Goal: Task Accomplishment & Management: Manage account settings

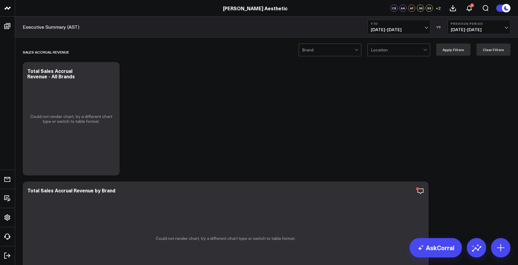
click at [385, 27] on span "01/01/25 - 10/04/25" at bounding box center [399, 29] width 56 height 5
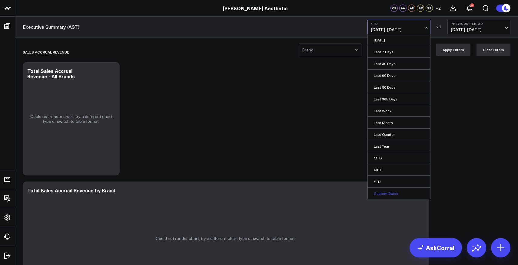
click at [392, 195] on link "Custom Dates" at bounding box center [399, 194] width 62 height 12
select select "9"
select select "2025"
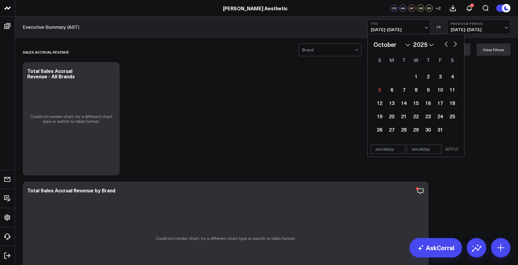
click at [446, 44] on button "button" at bounding box center [446, 43] width 6 height 7
select select "8"
select select "2025"
click at [391, 128] on div "29" at bounding box center [391, 130] width 12 height 12
type input "09/29/25"
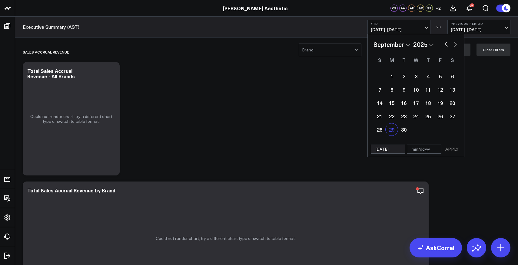
select select "8"
select select "2025"
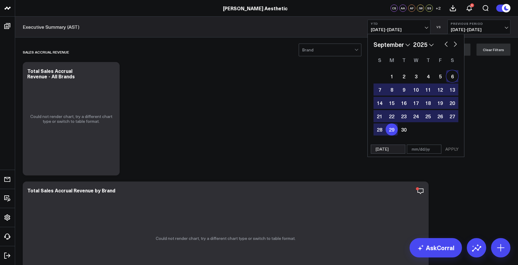
click at [454, 47] on button "button" at bounding box center [455, 43] width 6 height 7
select select "9"
select select "2025"
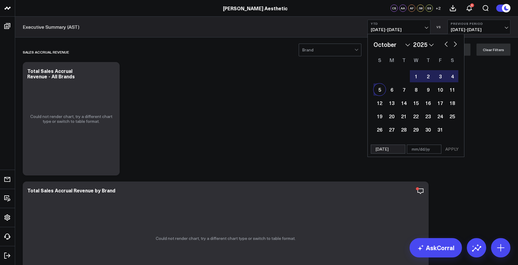
click at [379, 90] on div "5" at bounding box center [379, 90] width 12 height 12
type input "10/05/25"
select select "9"
select select "2025"
click at [453, 150] on button "APPLY" at bounding box center [452, 149] width 18 height 9
